Goal: Information Seeking & Learning: Learn about a topic

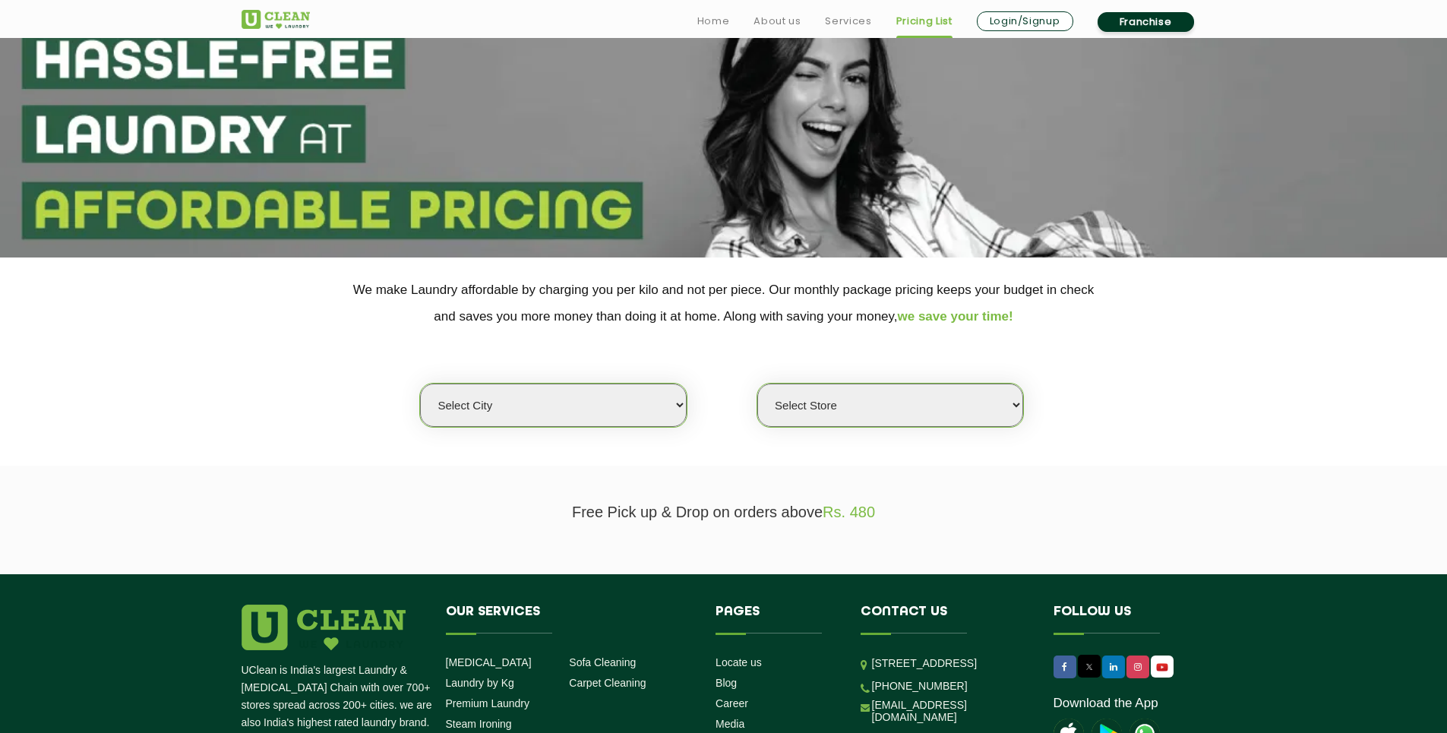
scroll to position [118, 0]
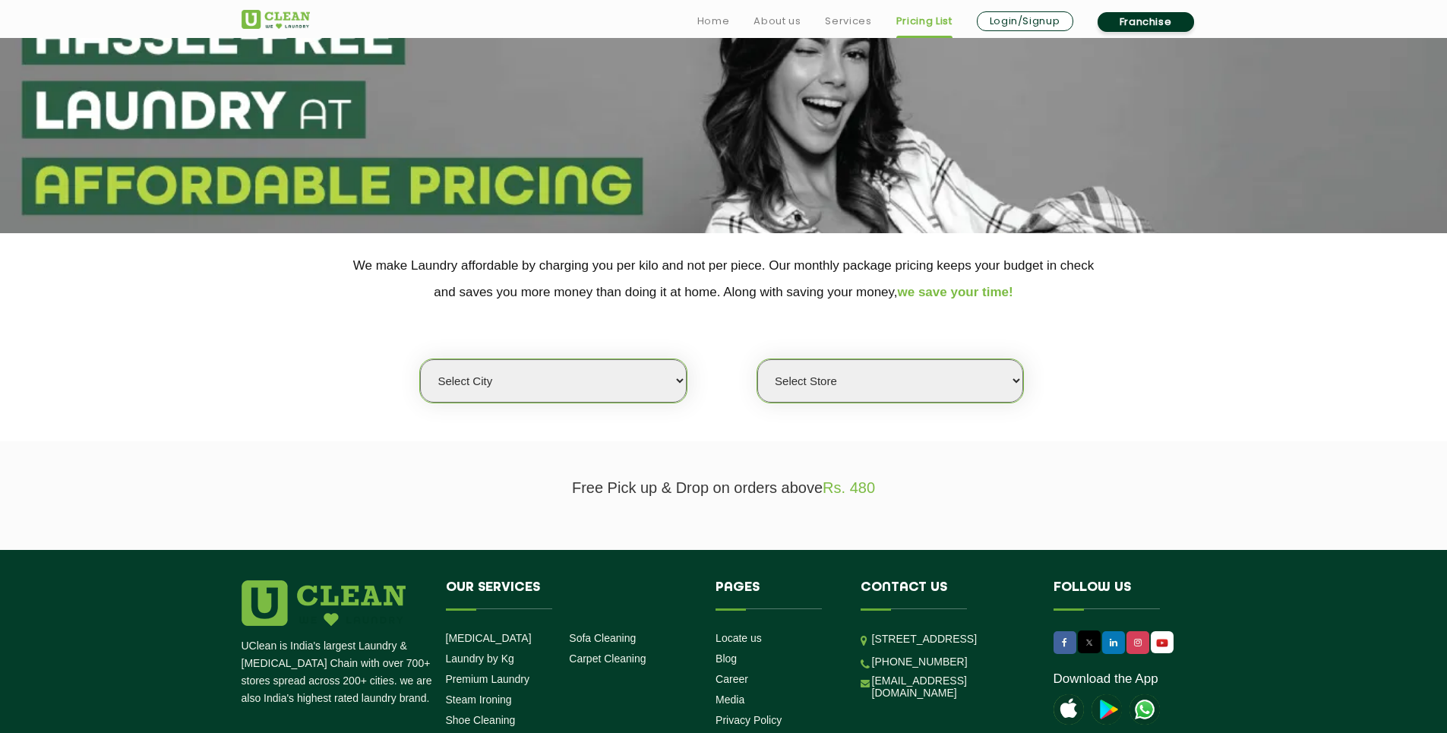
click at [646, 377] on select "Select city [GEOGRAPHIC_DATA] [GEOGRAPHIC_DATA] [GEOGRAPHIC_DATA] [GEOGRAPHIC_D…" at bounding box center [553, 380] width 266 height 43
select select "8"
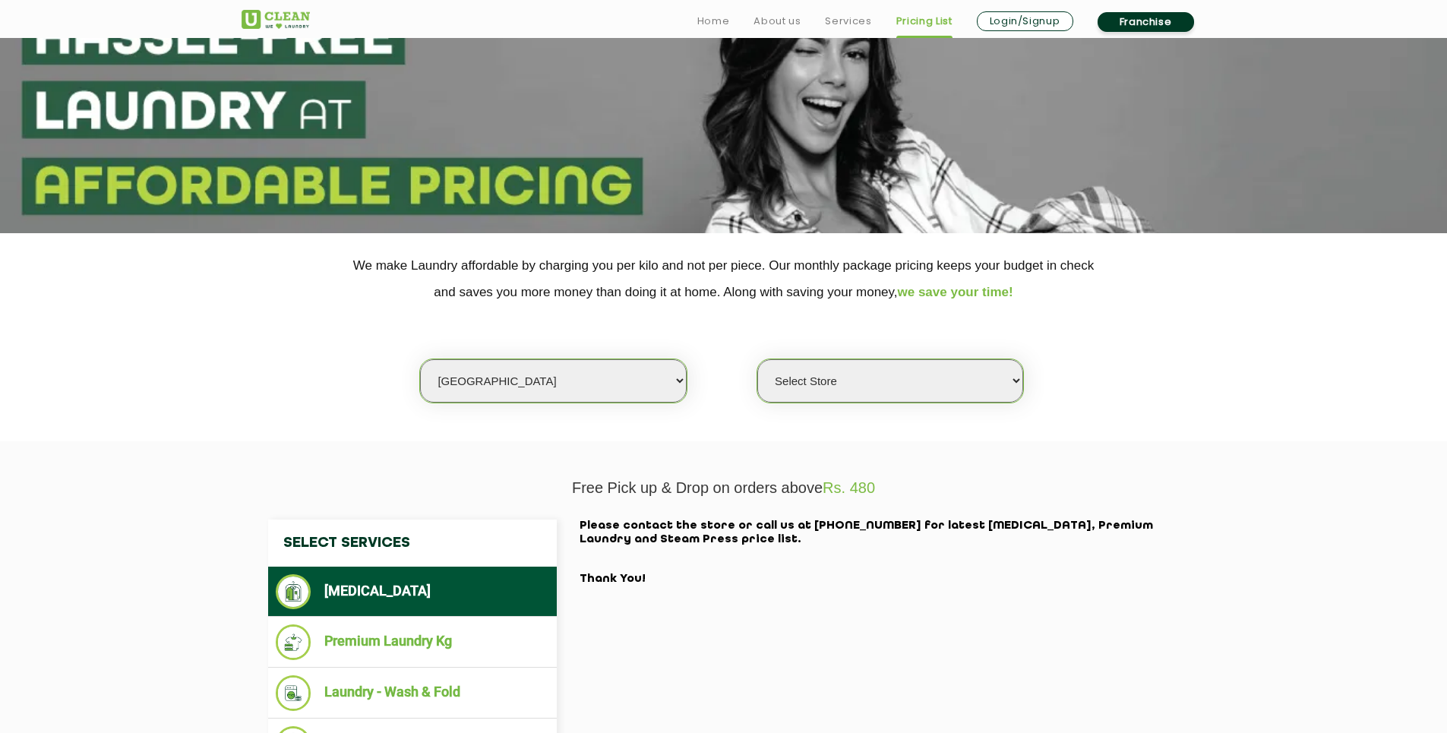
click at [810, 383] on select "Select Store [GEOGRAPHIC_DATA] [GEOGRAPHIC_DATA] [GEOGRAPHIC_DATA] [GEOGRAPHIC_…" at bounding box center [890, 380] width 266 height 43
select select "486"
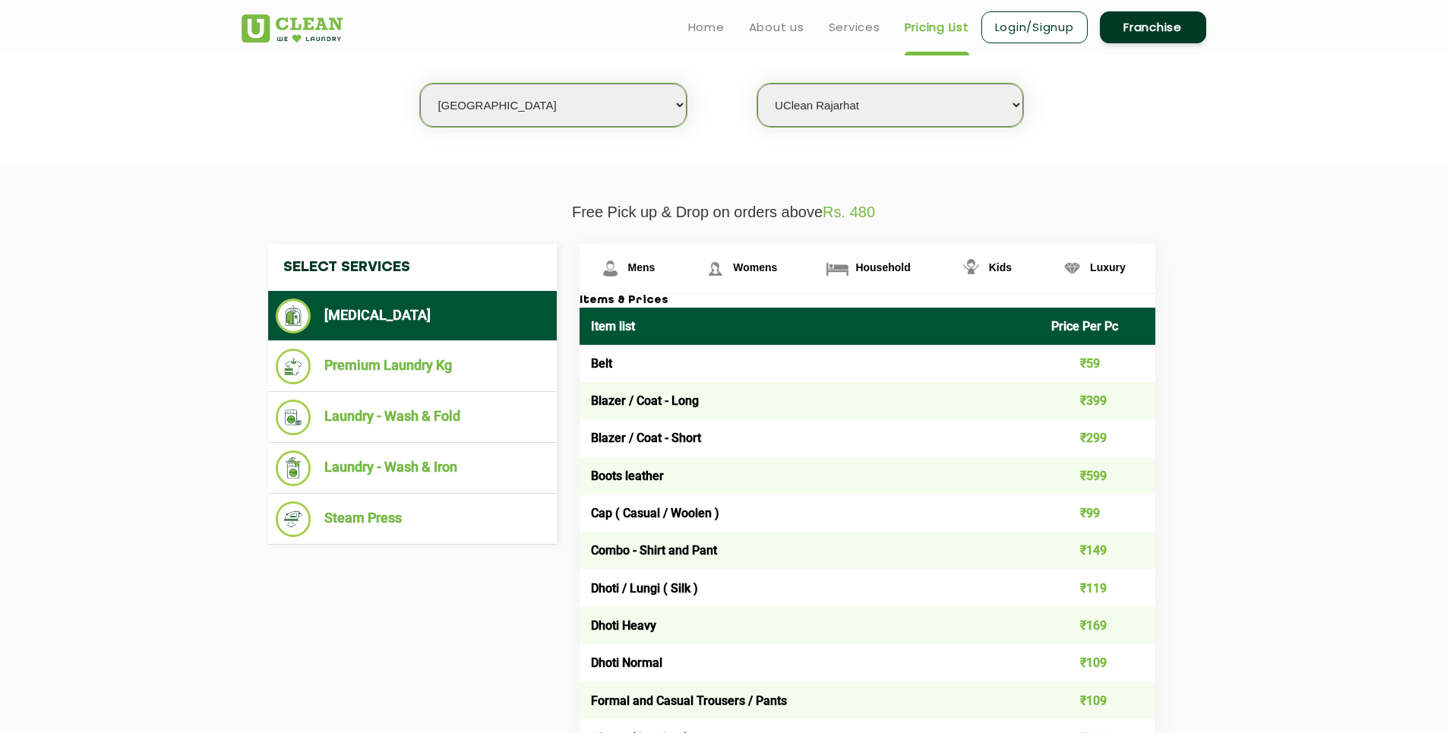
scroll to position [390, 0]
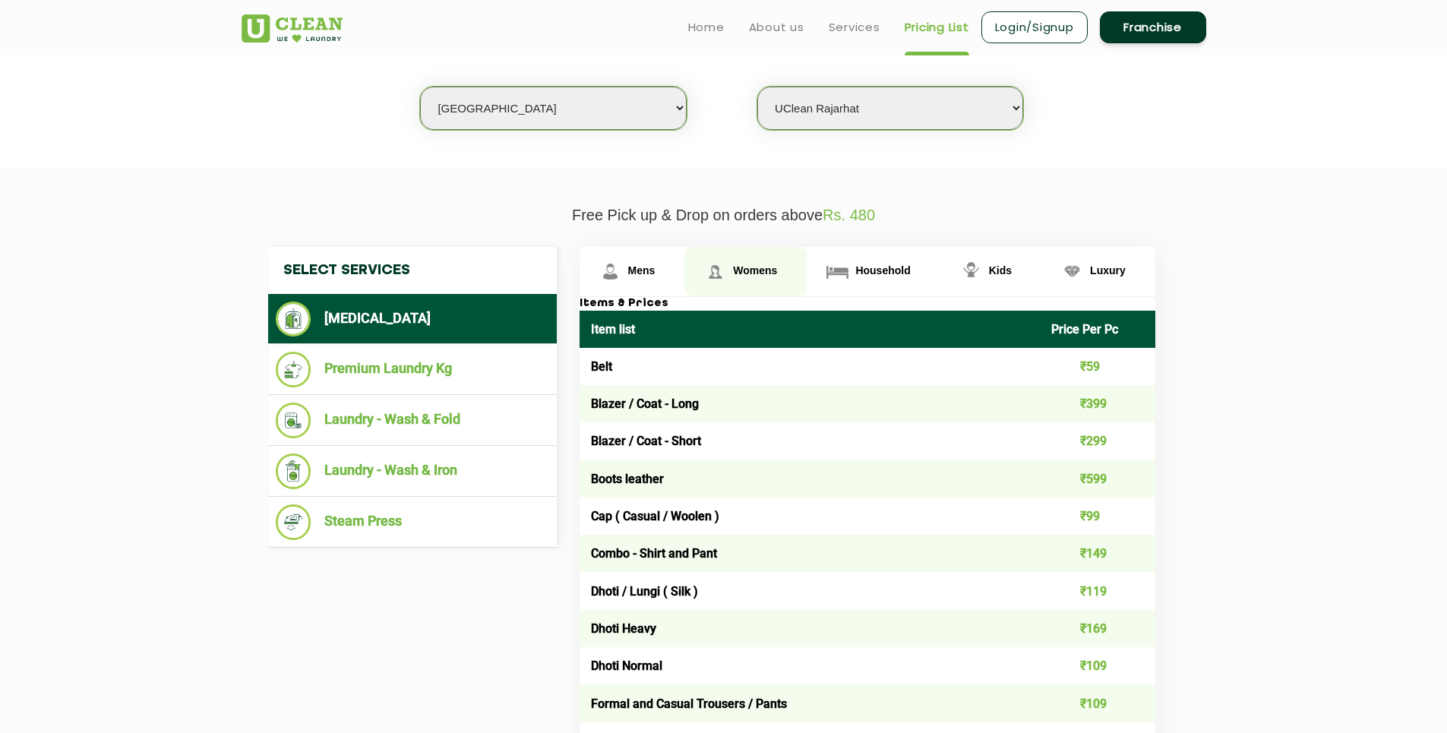
click at [656, 272] on span "Womens" at bounding box center [641, 270] width 27 height 12
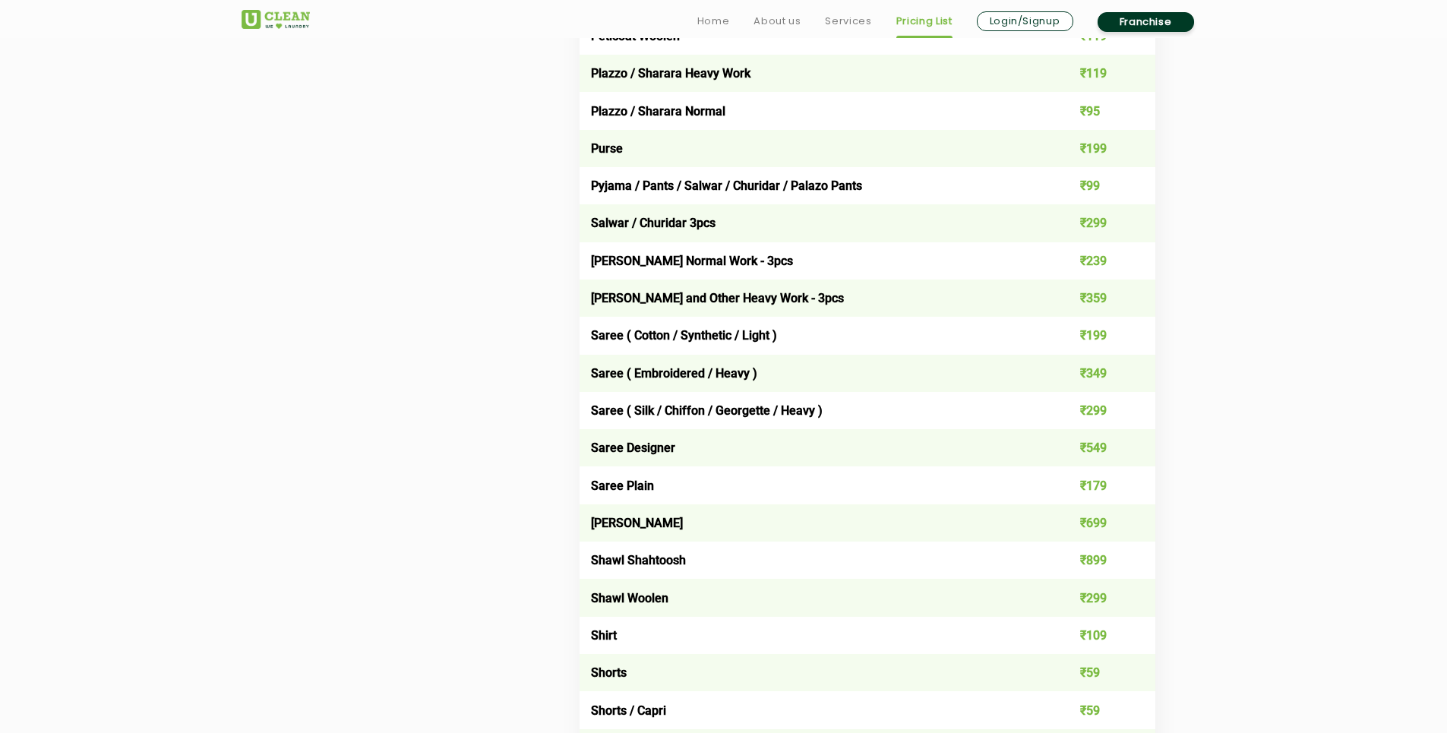
scroll to position [4110, 0]
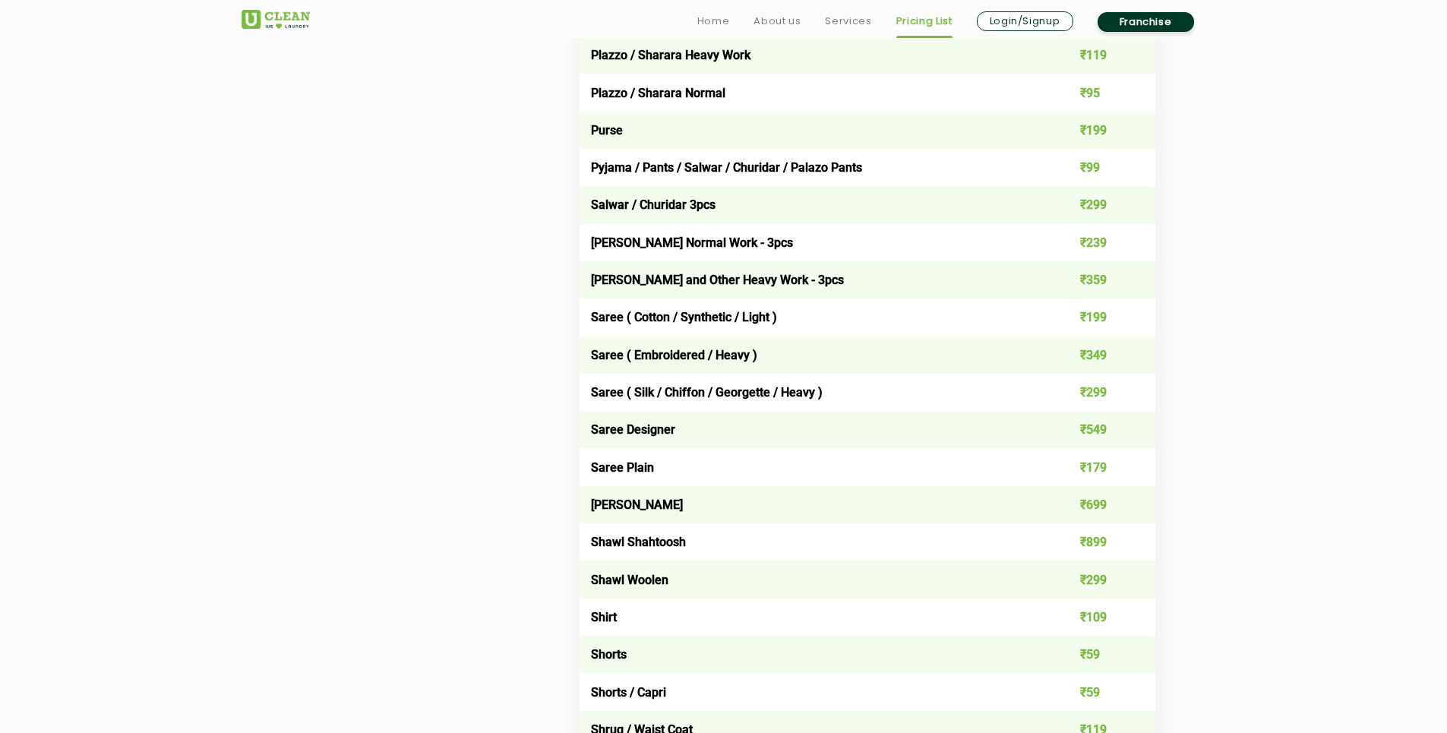
click at [646, 469] on td "Saree Plain" at bounding box center [810, 466] width 461 height 37
click at [716, 525] on td "Shawl Shahtoosh" at bounding box center [810, 541] width 461 height 37
click at [873, 527] on td "Shawl Shahtoosh" at bounding box center [810, 541] width 461 height 37
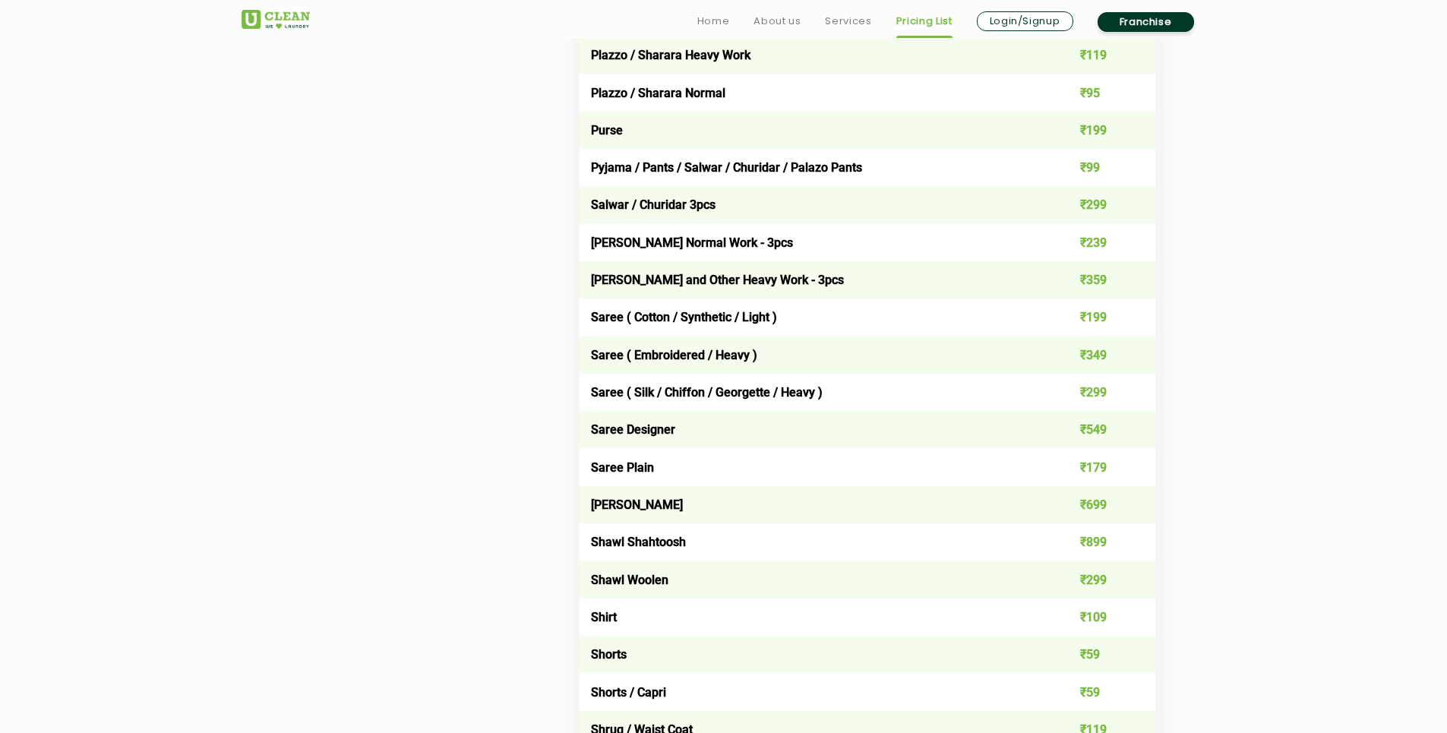
click at [910, 529] on td "Shawl Shahtoosh" at bounding box center [810, 541] width 461 height 37
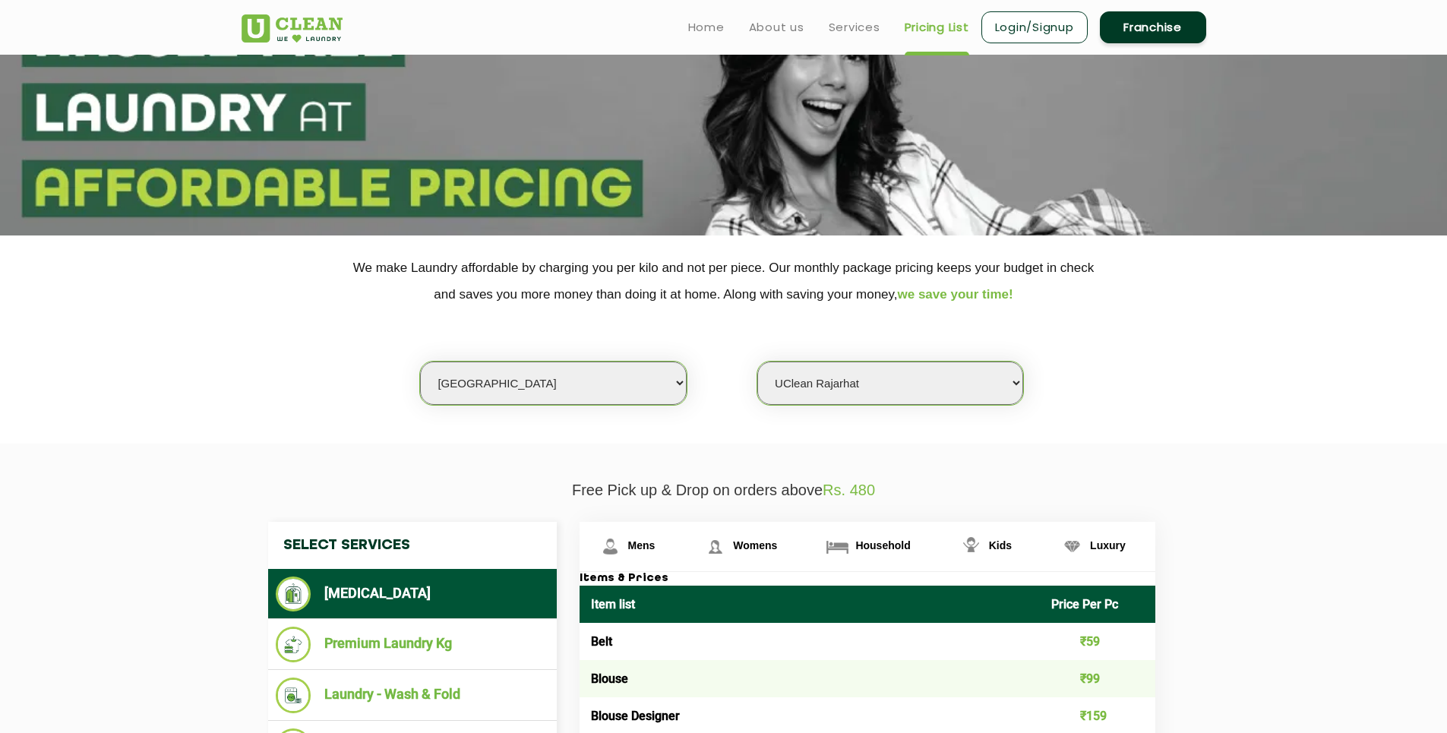
scroll to position [0, 0]
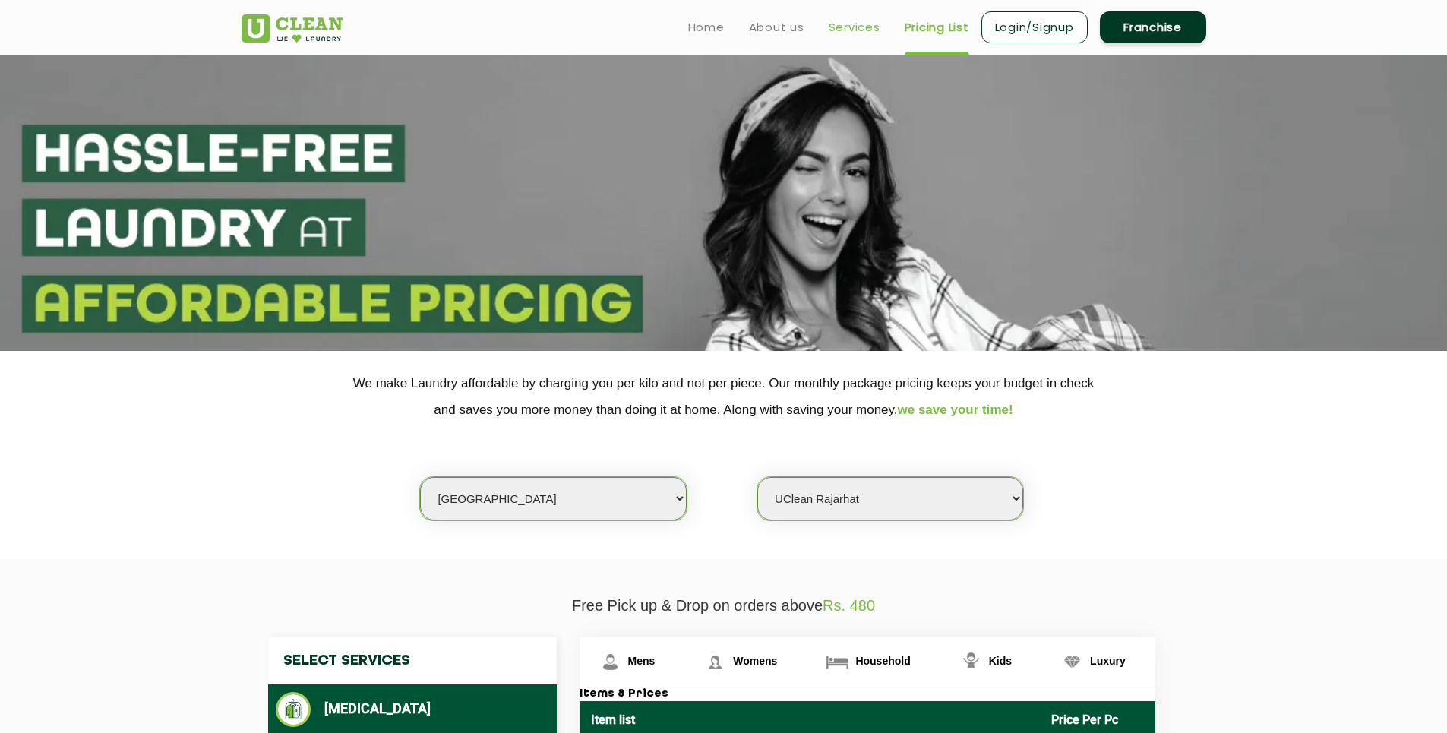
click at [861, 22] on link "Services" at bounding box center [855, 27] width 52 height 18
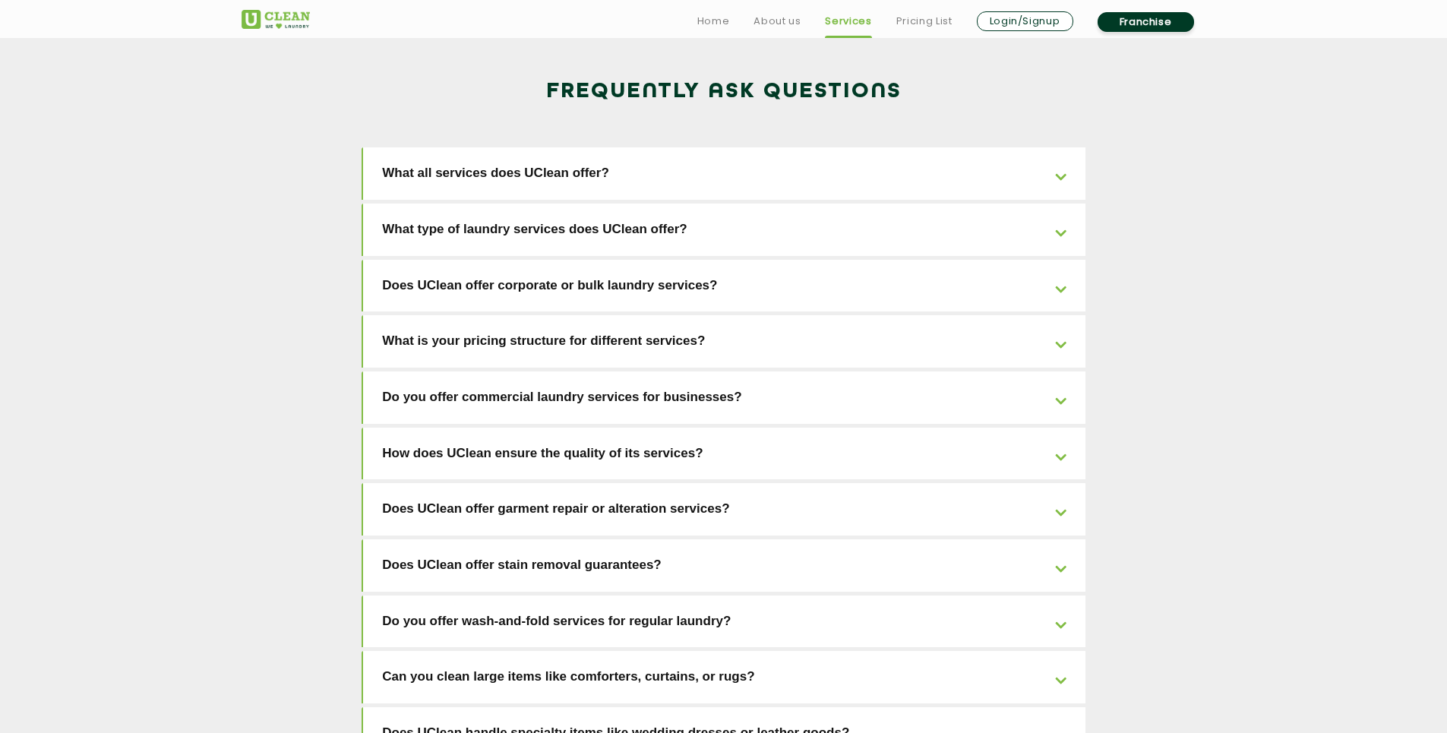
scroll to position [2421, 0]
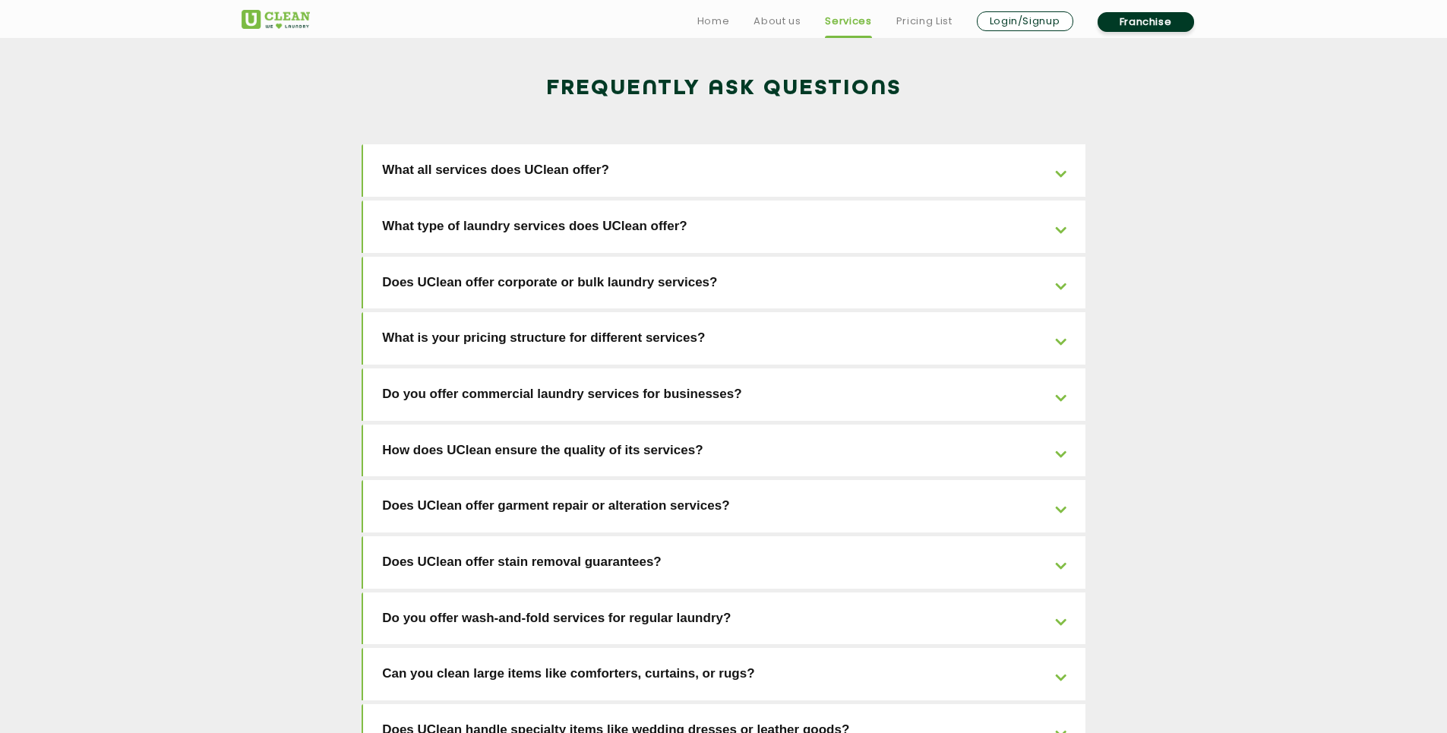
click at [961, 257] on link "Does UClean offer corporate or bulk laundry services?" at bounding box center [724, 283] width 722 height 52
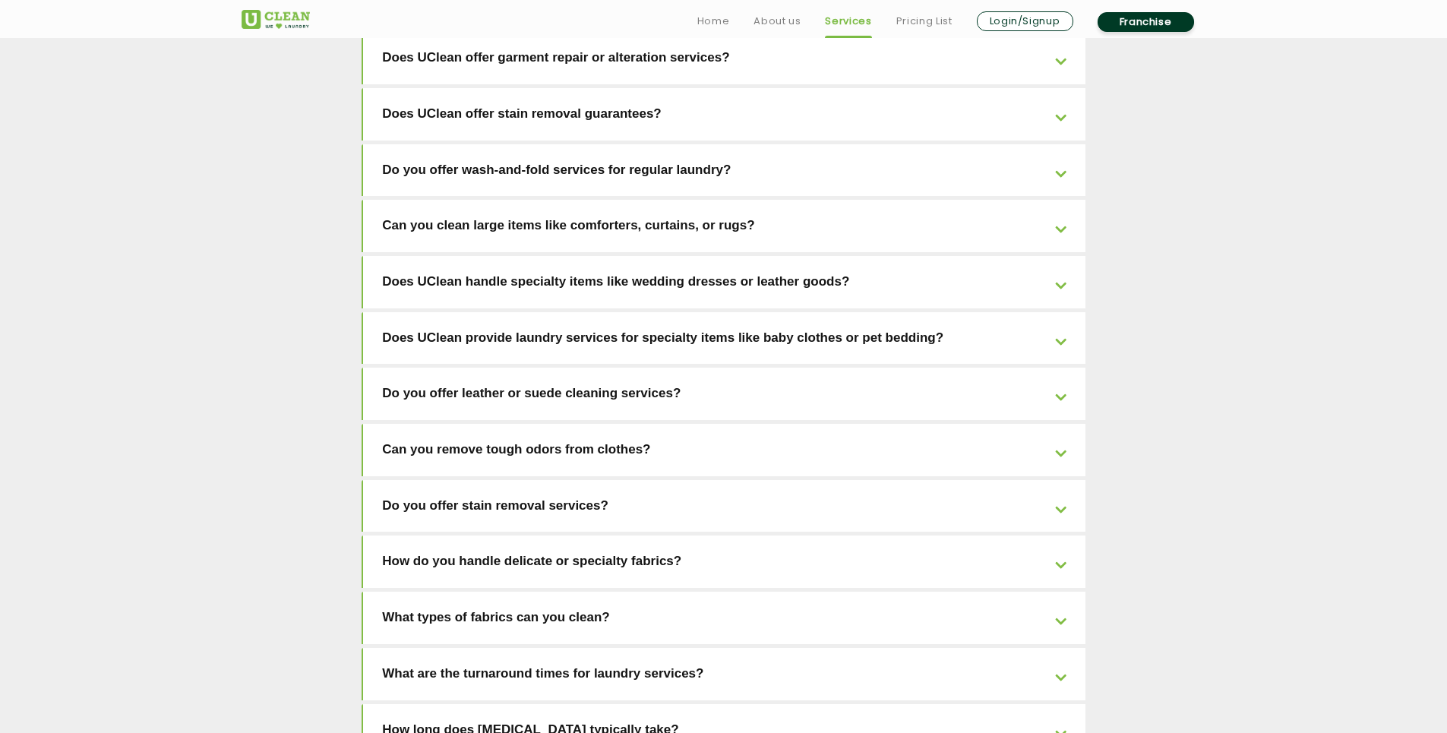
scroll to position [3367, 0]
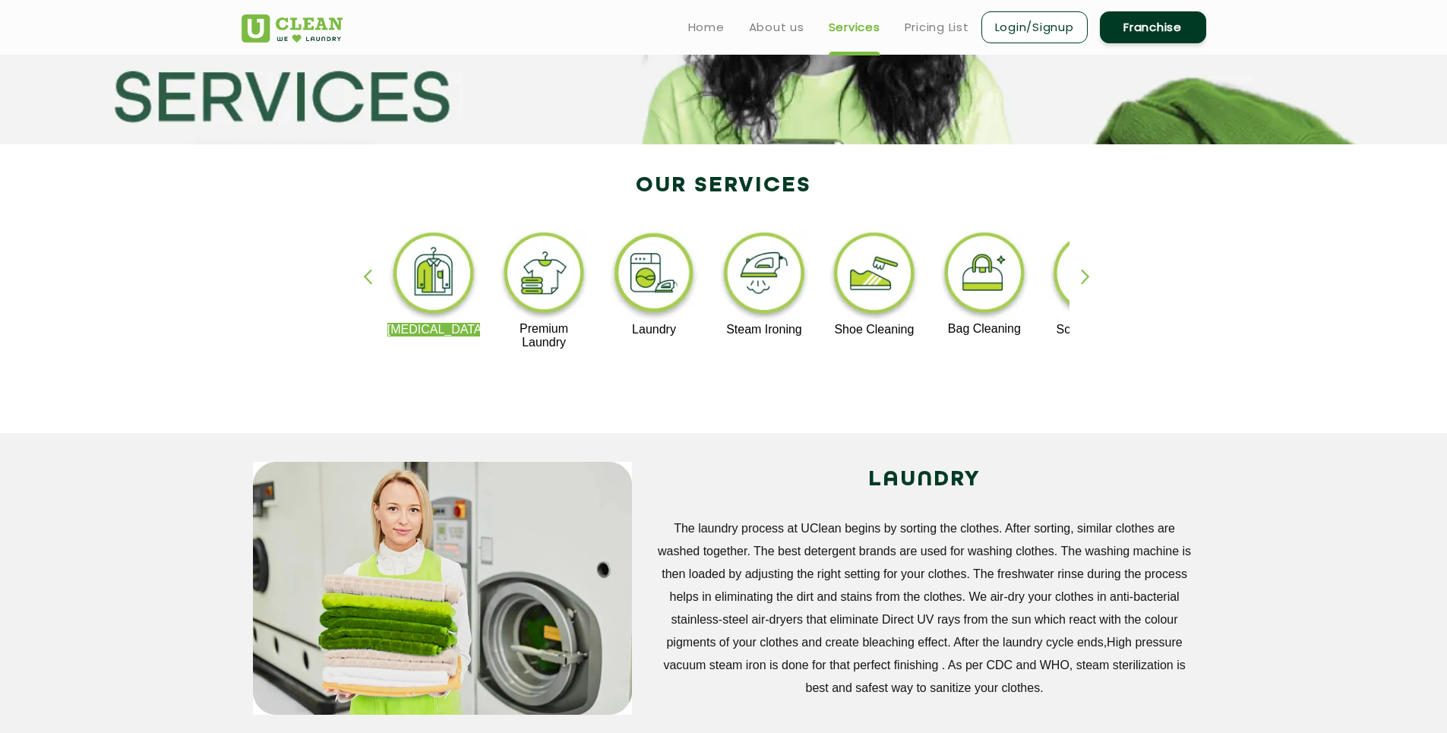
scroll to position [0, 0]
